Goal: Task Accomplishment & Management: Use online tool/utility

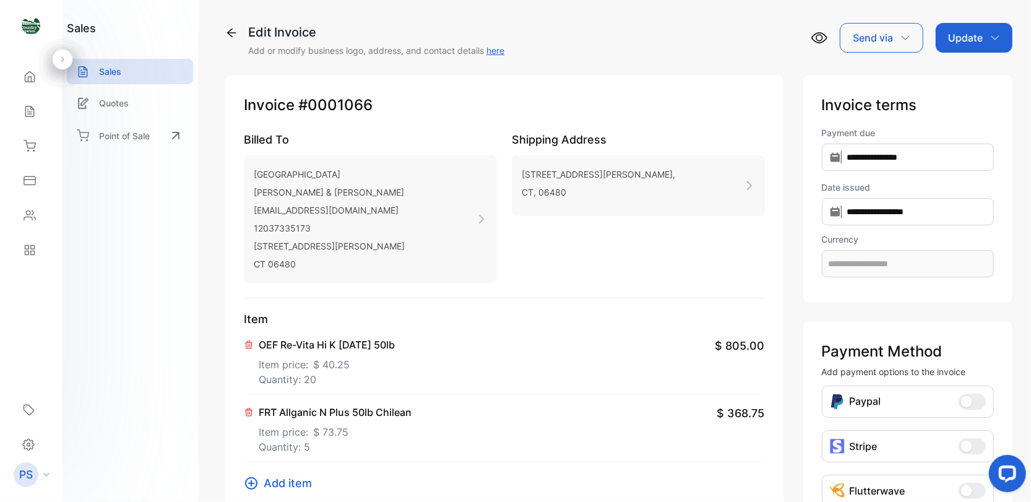
type input "**********"
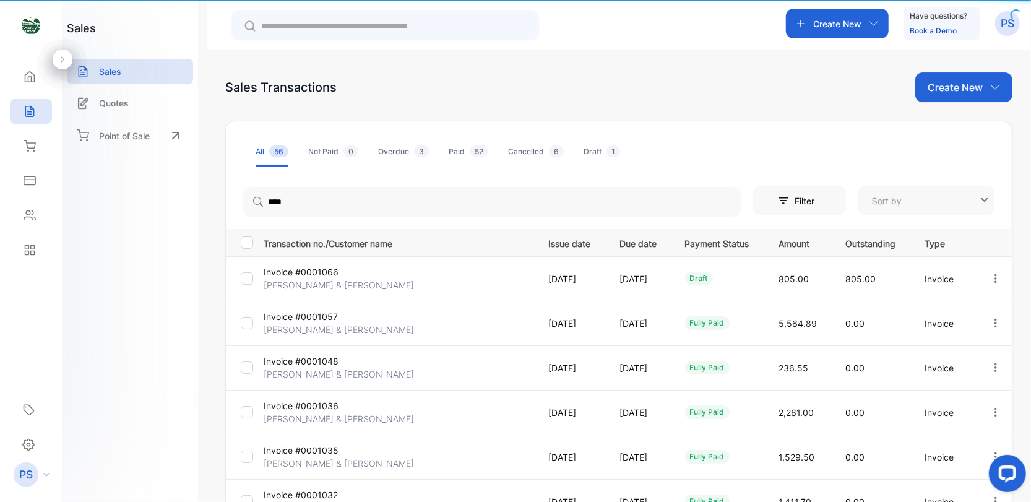
type input "**********"
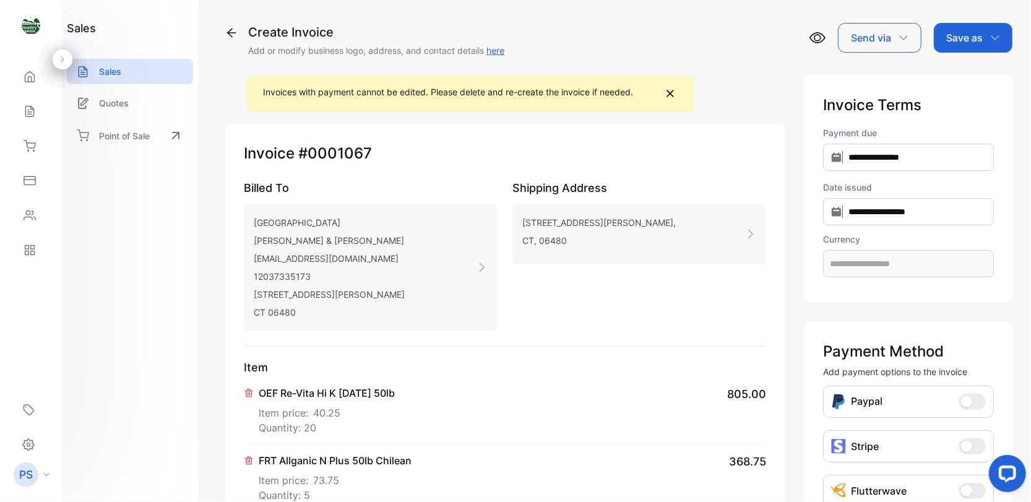
type input "**********"
click at [30, 74] on icon at bounding box center [30, 77] width 12 height 12
